Goal: Information Seeking & Learning: Learn about a topic

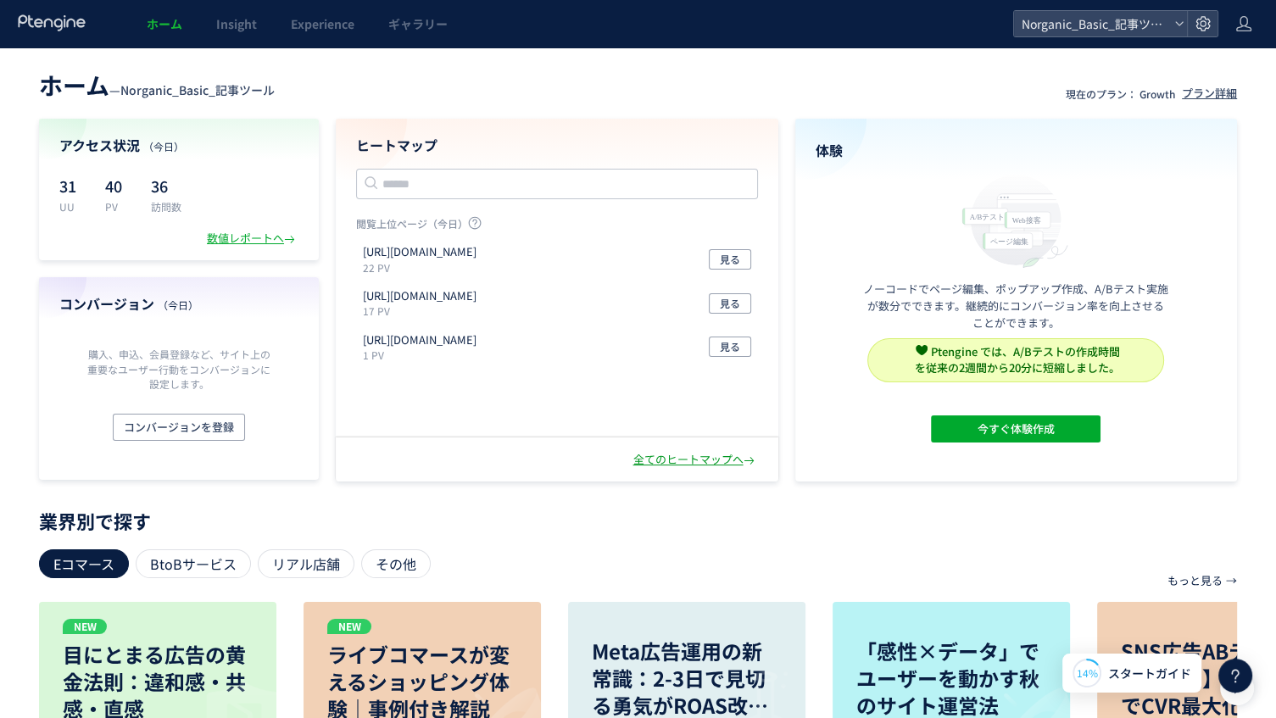
click at [672, 460] on div "全てのヒートマップへ" at bounding box center [695, 460] width 125 height 16
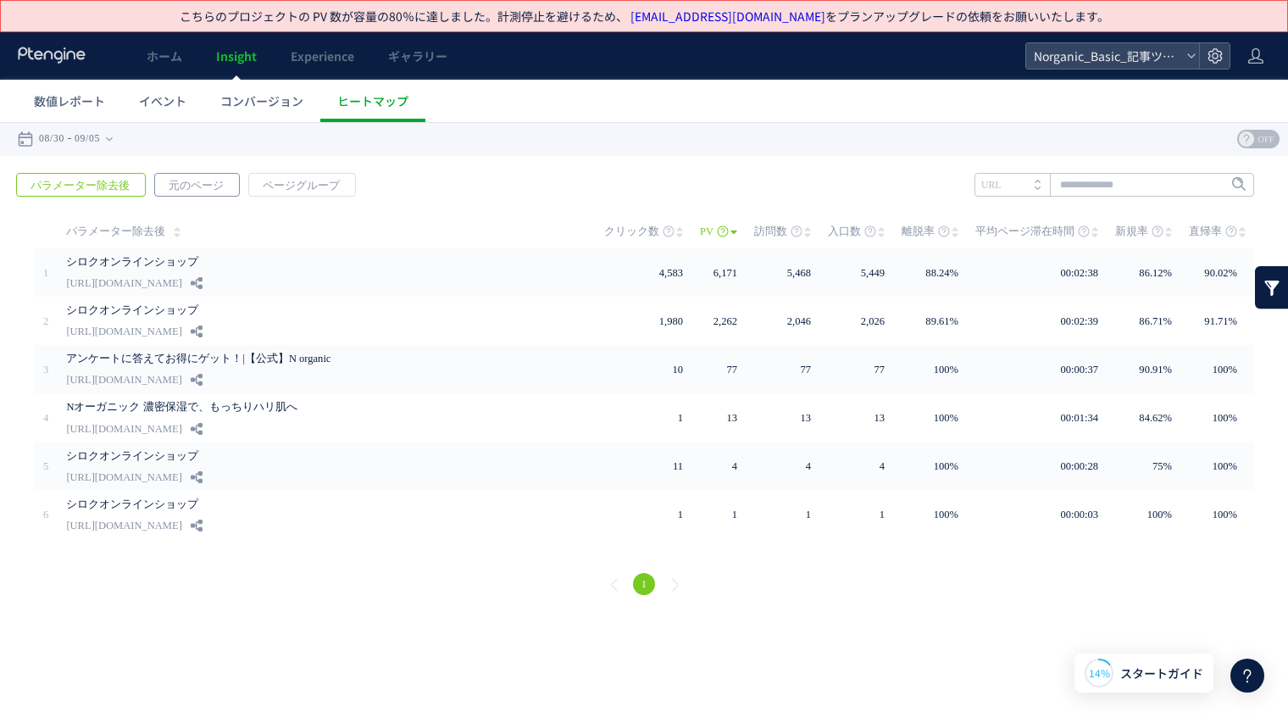
click at [193, 185] on span "元のページ" at bounding box center [196, 186] width 82 height 24
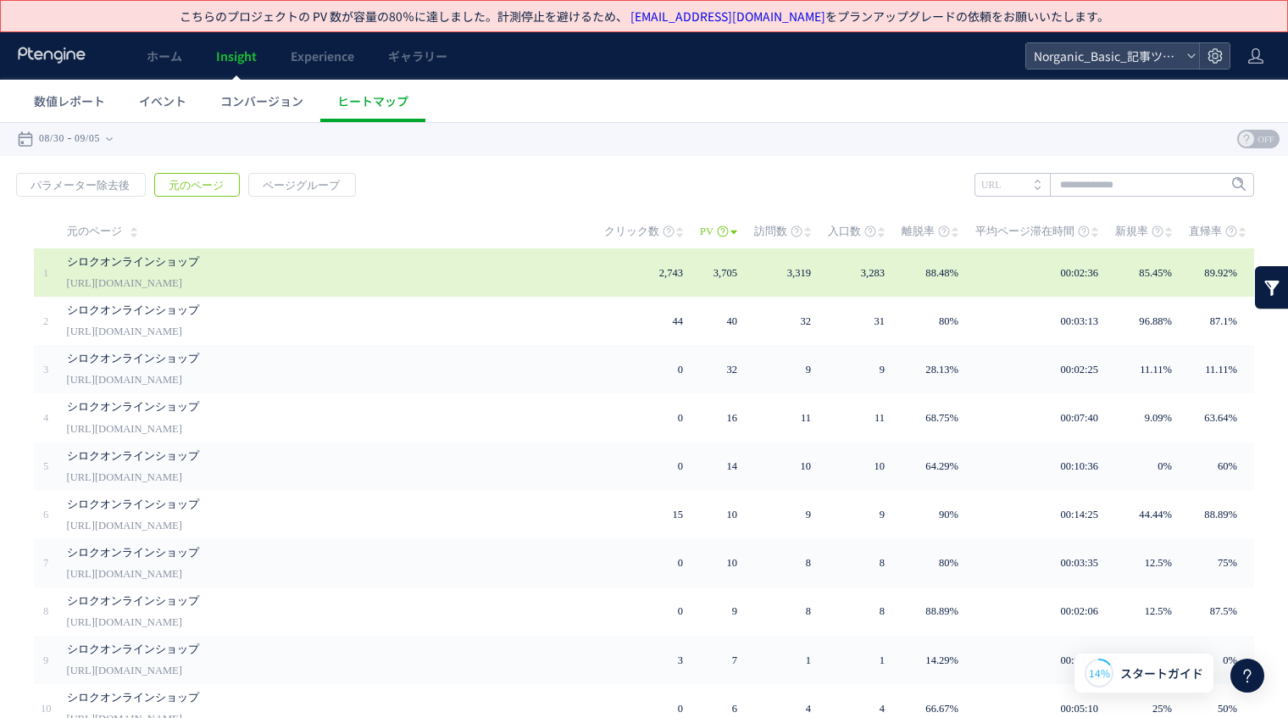
click at [182, 279] on link "[URL][DOMAIN_NAME]" at bounding box center [124, 283] width 115 height 20
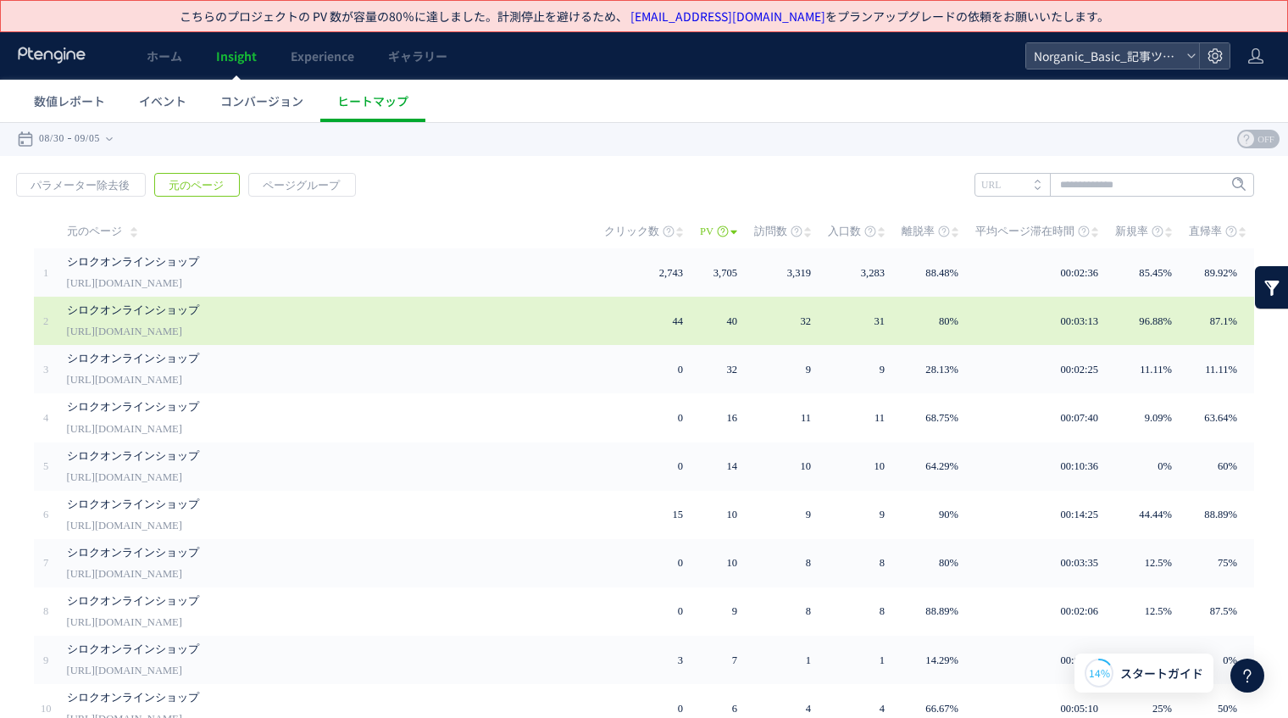
click at [182, 324] on link "[URL][DOMAIN_NAME]" at bounding box center [124, 331] width 115 height 20
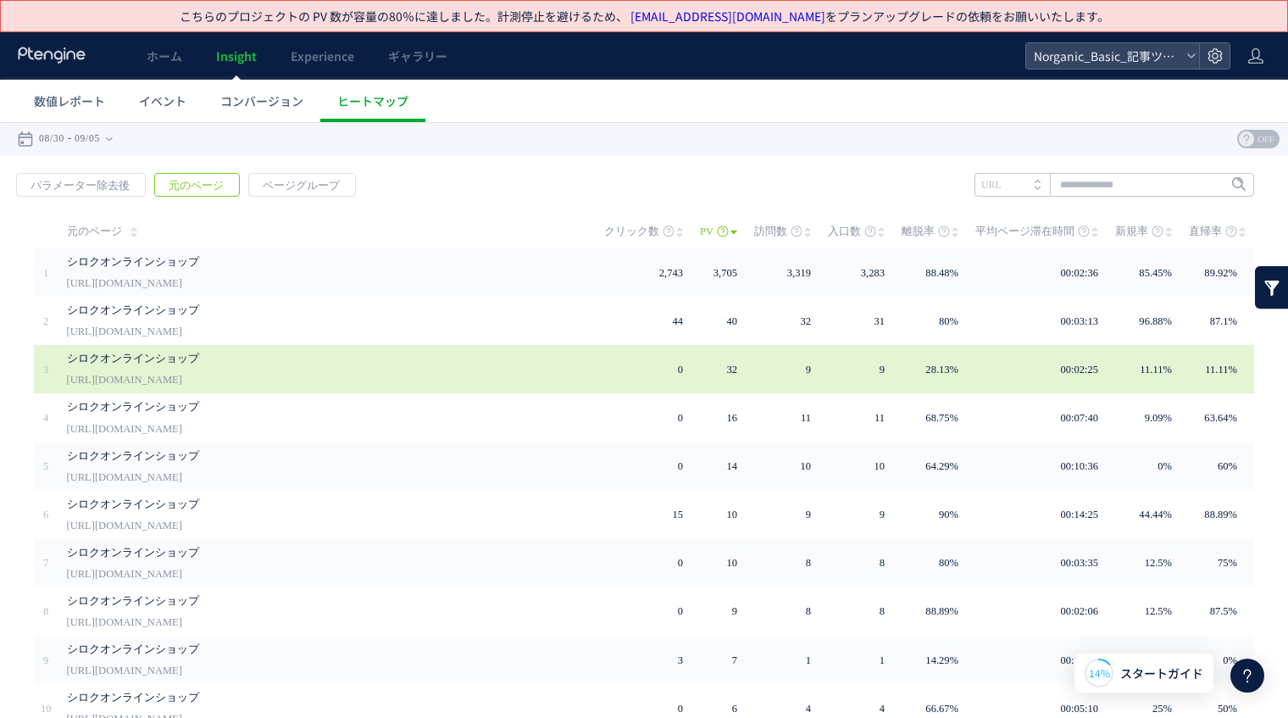
click at [273, 364] on link "シロクオンラインショップ" at bounding box center [317, 358] width 500 height 20
click at [170, 370] on link "[URL][DOMAIN_NAME]" at bounding box center [124, 380] width 115 height 20
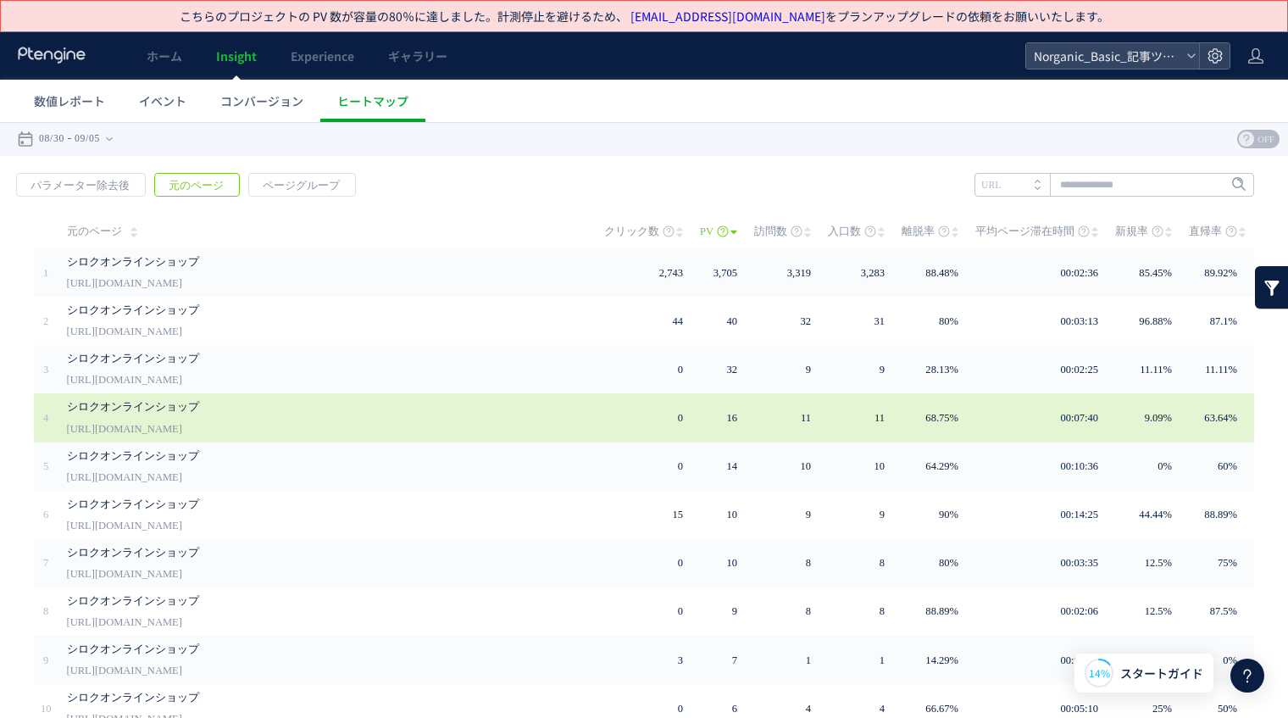
click at [155, 421] on link "[URL][DOMAIN_NAME]" at bounding box center [124, 429] width 115 height 20
click at [132, 422] on link "[URL][DOMAIN_NAME]" at bounding box center [124, 429] width 115 height 20
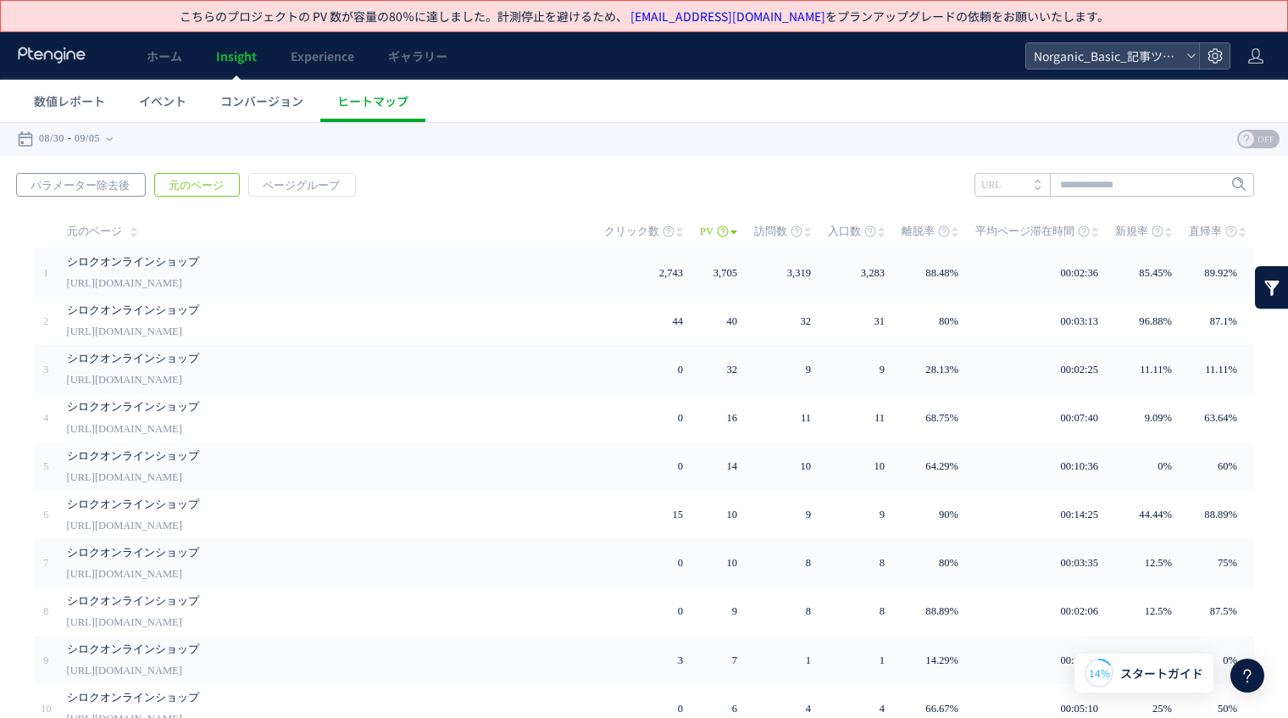
click at [97, 190] on span "パラメーター除去後" at bounding box center [80, 186] width 126 height 24
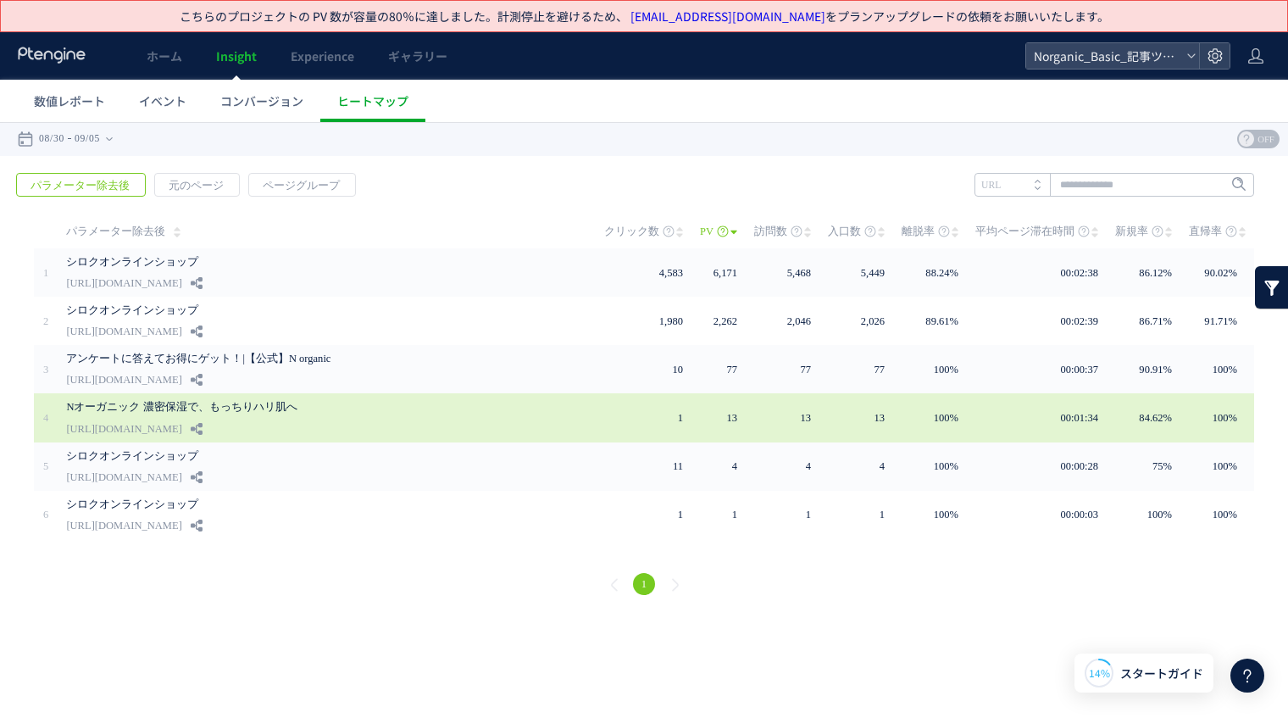
click at [181, 419] on link "[URL][DOMAIN_NAME]" at bounding box center [123, 429] width 115 height 20
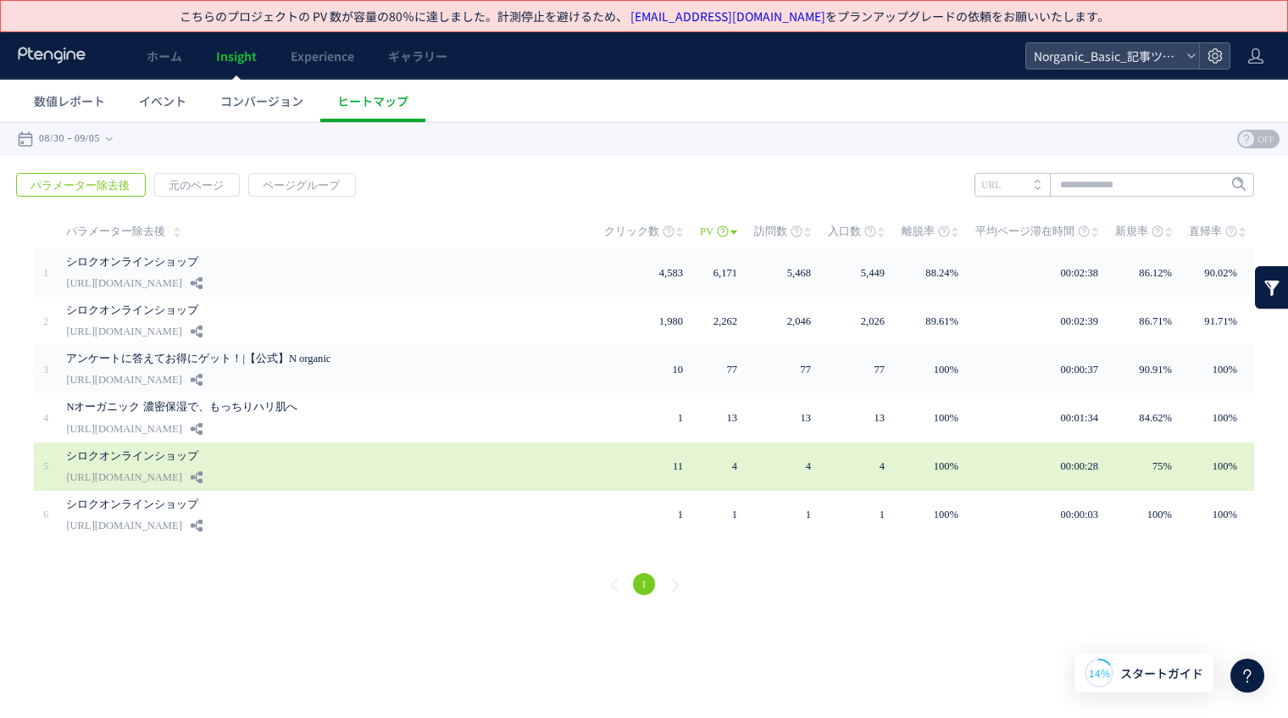
click at [143, 471] on link "[URL][DOMAIN_NAME]" at bounding box center [123, 477] width 115 height 20
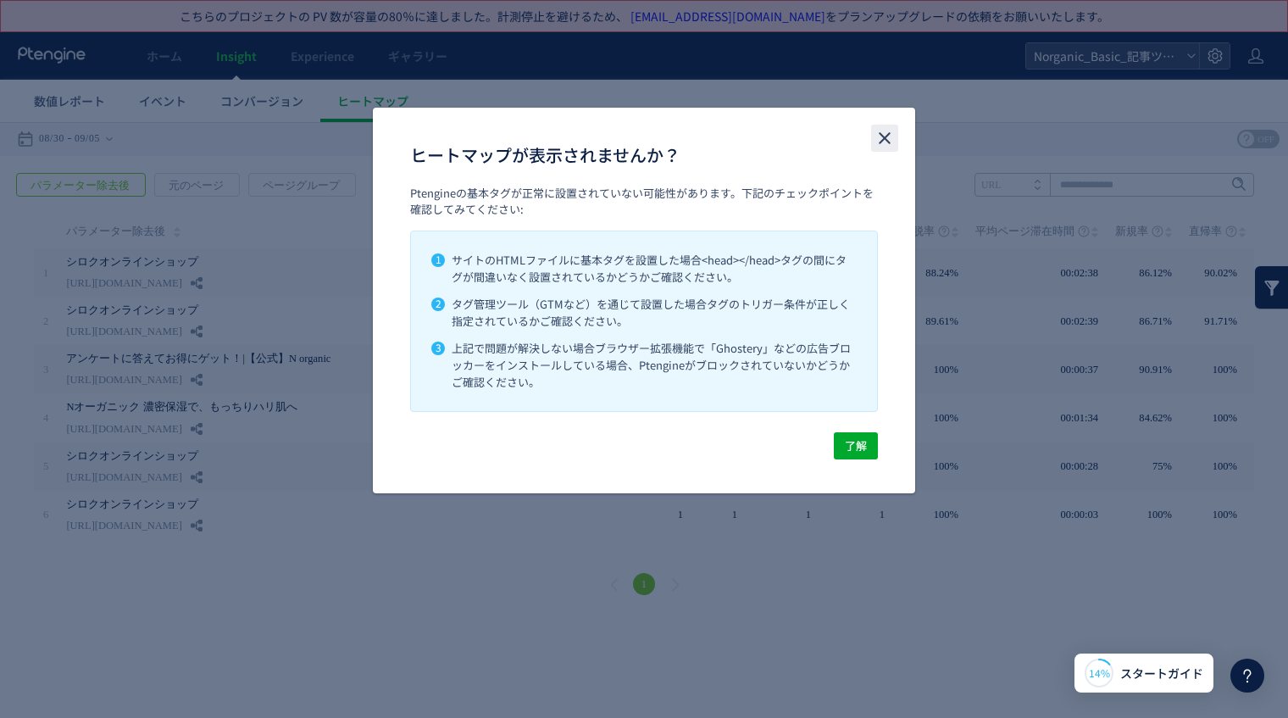
click at [889, 135] on use "close" at bounding box center [885, 138] width 12 height 12
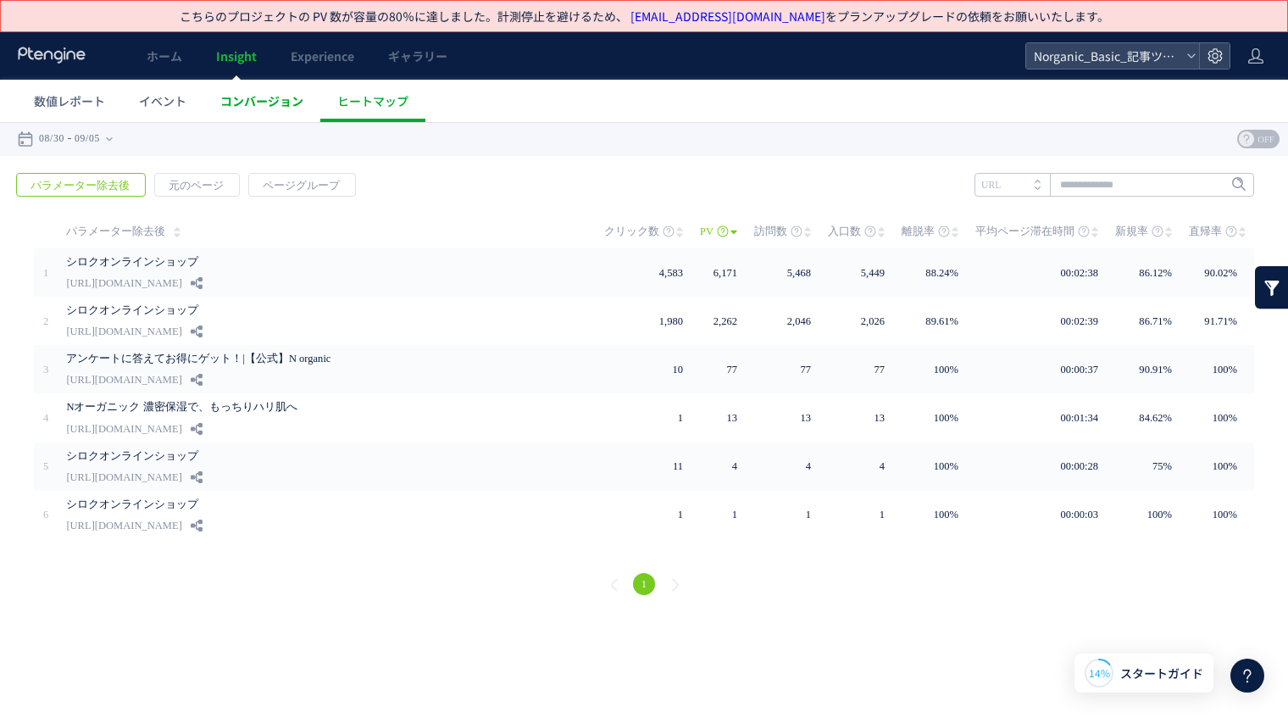
click at [255, 104] on span "コンバージョン" at bounding box center [261, 100] width 83 height 17
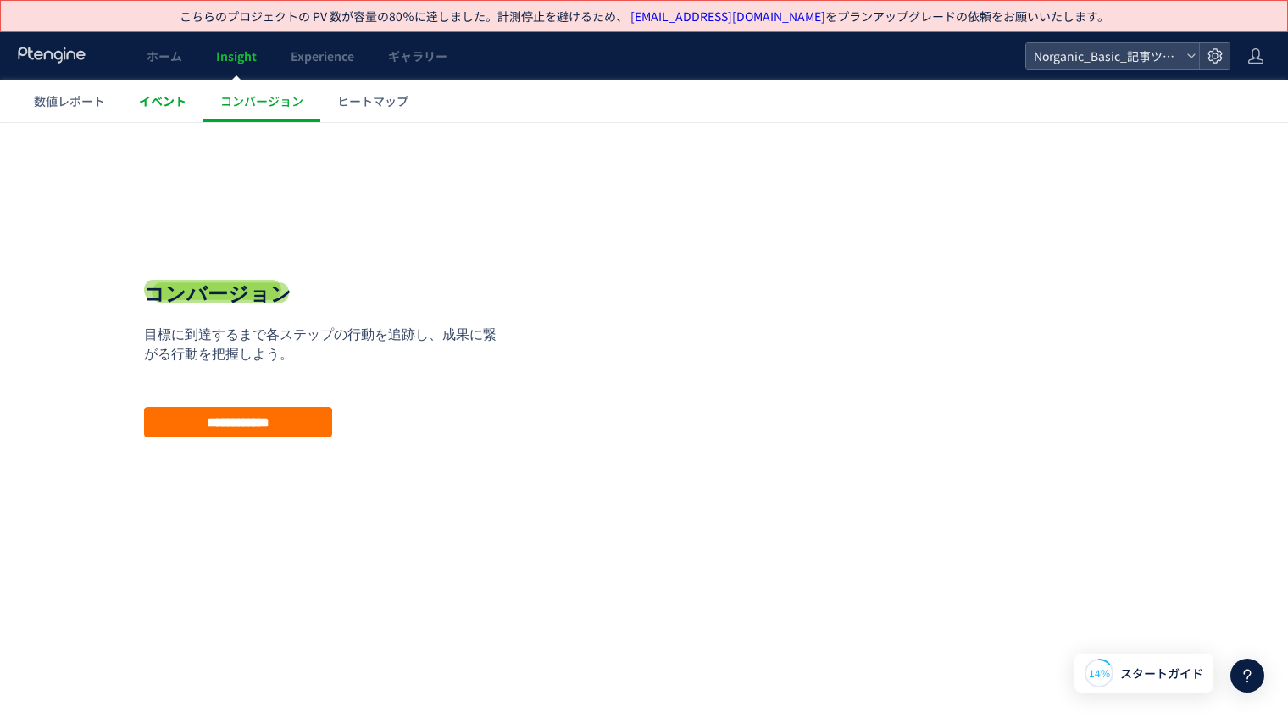
click at [170, 99] on span "イベント" at bounding box center [162, 100] width 47 height 17
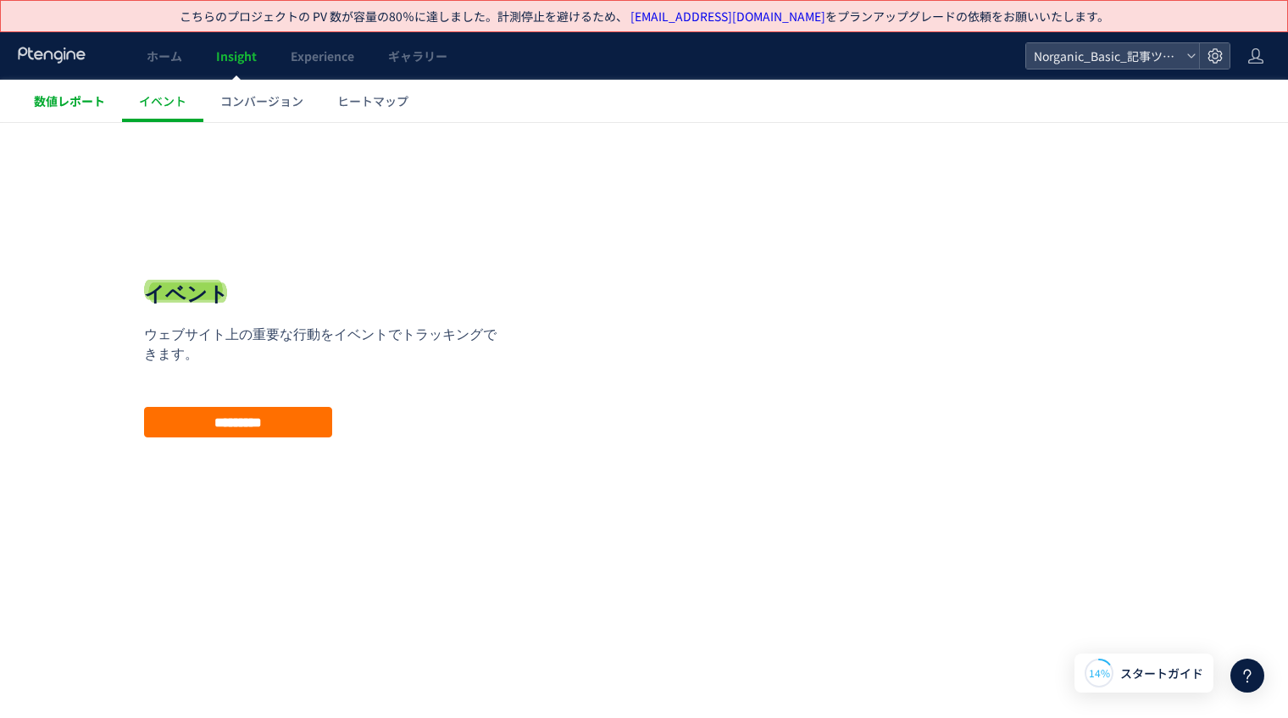
click at [92, 101] on span "数値レポート" at bounding box center [69, 100] width 71 height 17
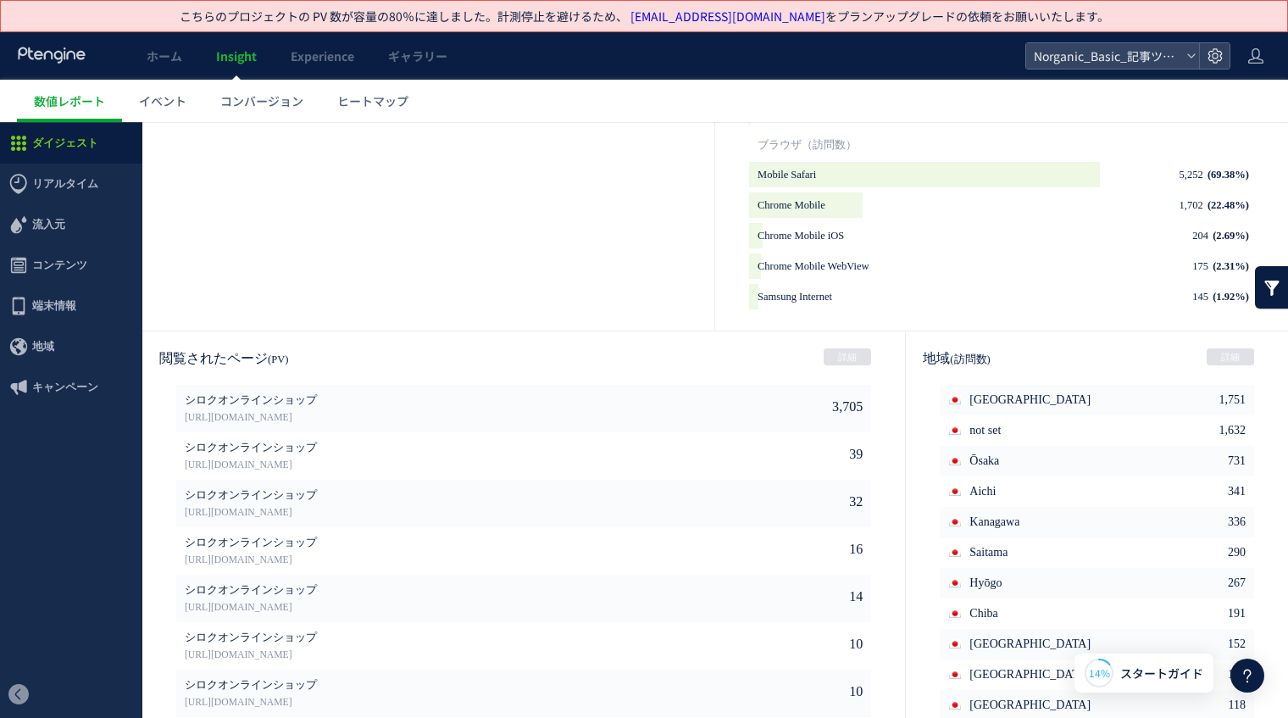
scroll to position [821, 0]
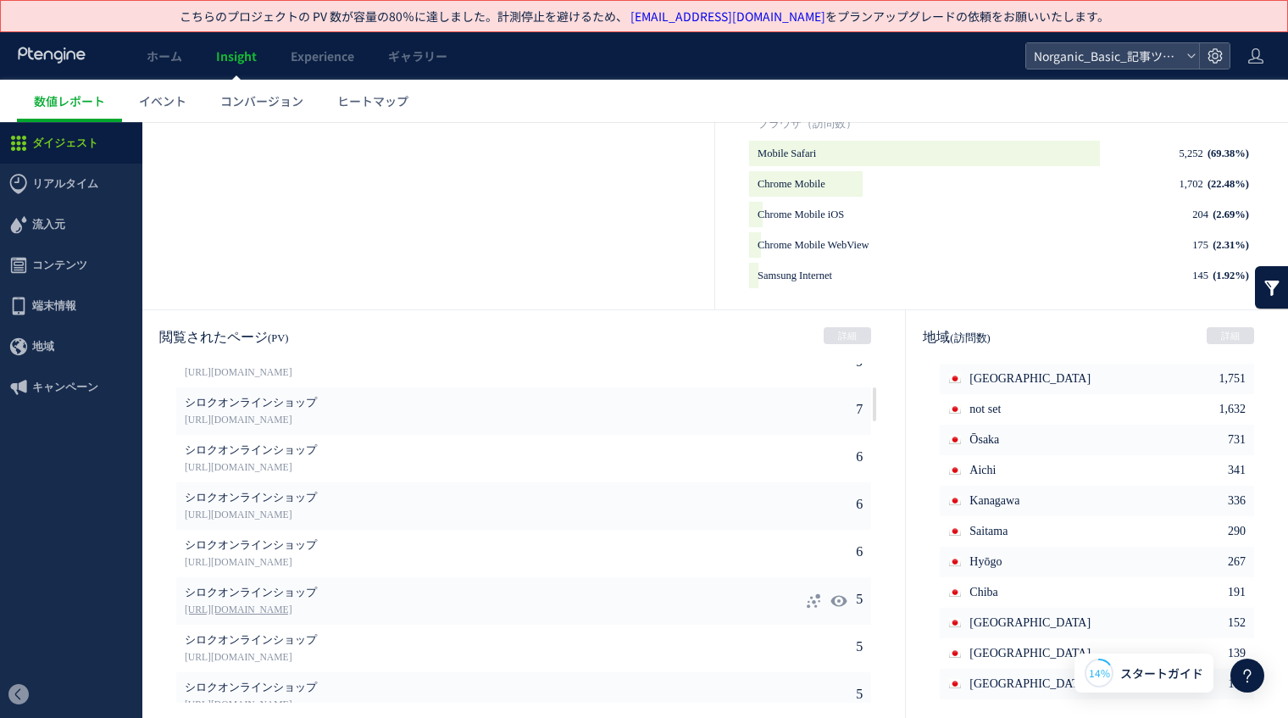
click at [352, 613] on link "[URL][DOMAIN_NAME]" at bounding box center [447, 610] width 525 height 15
click at [342, 606] on link "[URL][DOMAIN_NAME]" at bounding box center [447, 608] width 525 height 15
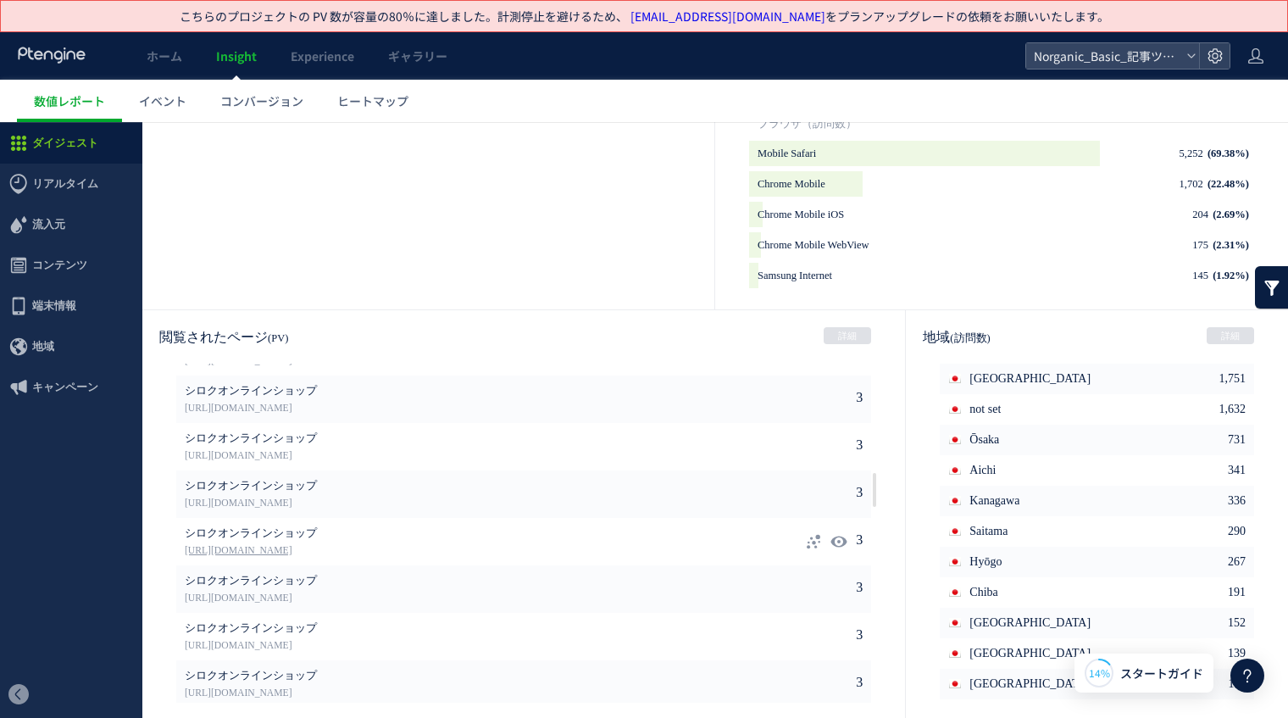
click at [325, 555] on link "[URL][DOMAIN_NAME]" at bounding box center [447, 550] width 525 height 15
